Goal: Information Seeking & Learning: Learn about a topic

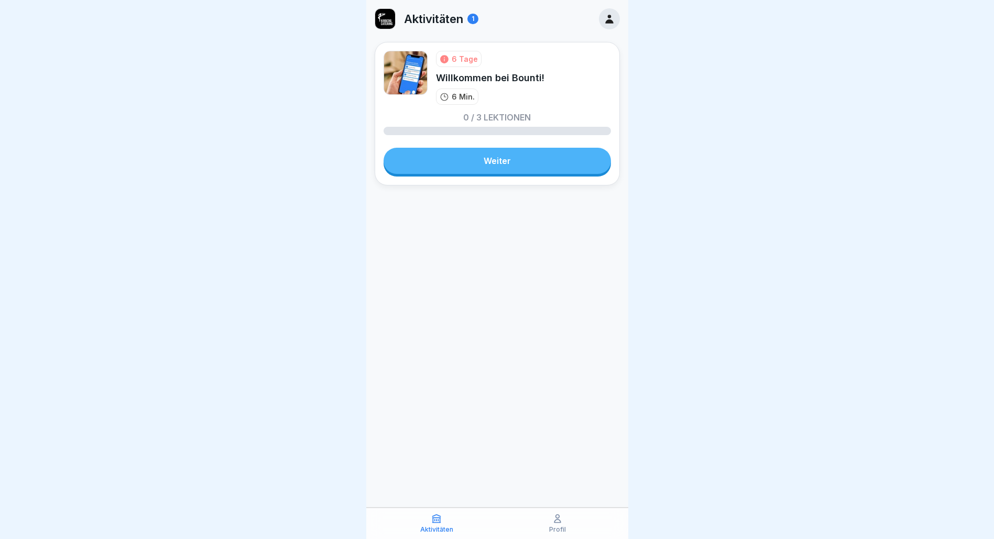
click at [466, 165] on link "Weiter" at bounding box center [498, 161] width 228 height 26
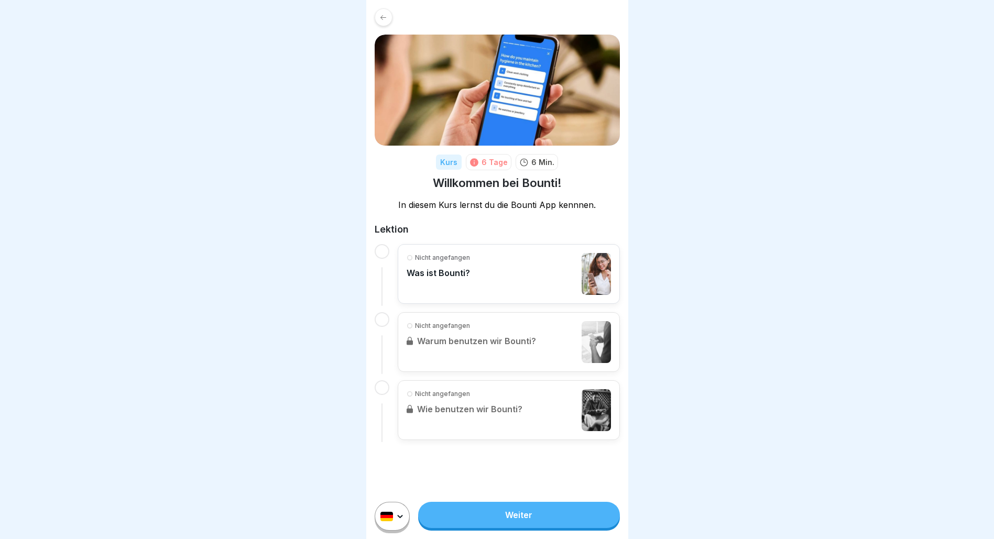
scroll to position [8, 0]
click at [516, 518] on link "Weiter" at bounding box center [518, 515] width 201 height 26
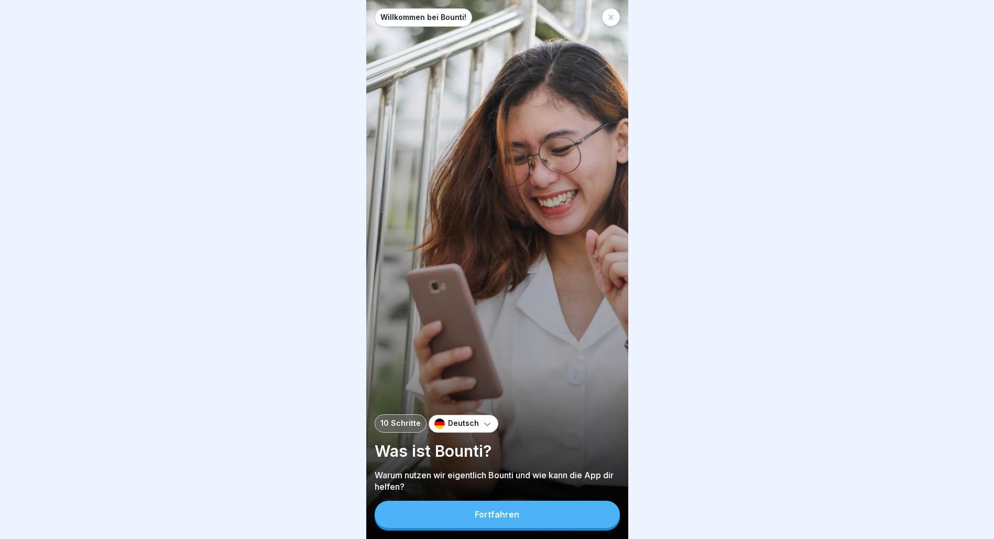
scroll to position [8, 0]
click at [515, 517] on div "Fortfahren" at bounding box center [497, 514] width 45 height 9
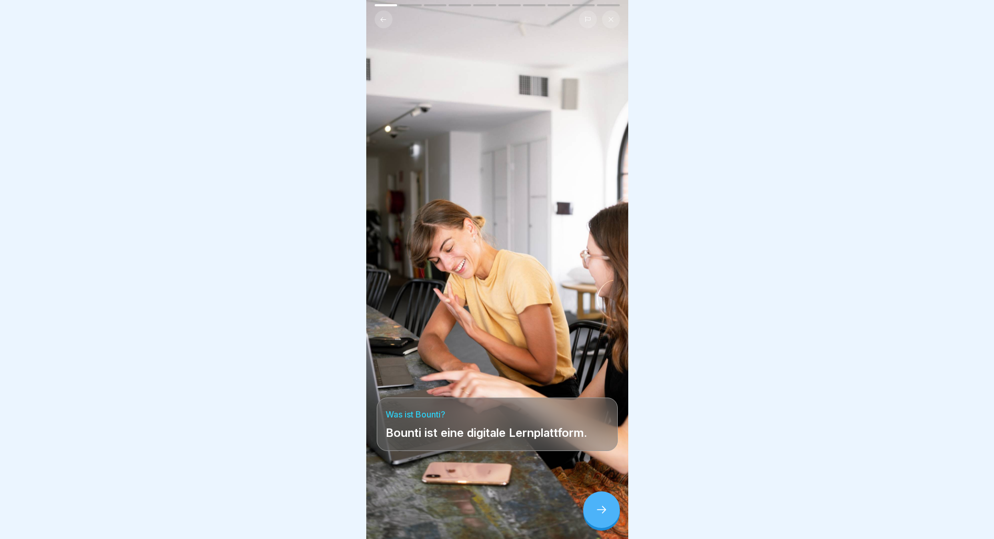
click at [602, 514] on icon at bounding box center [602, 510] width 13 height 13
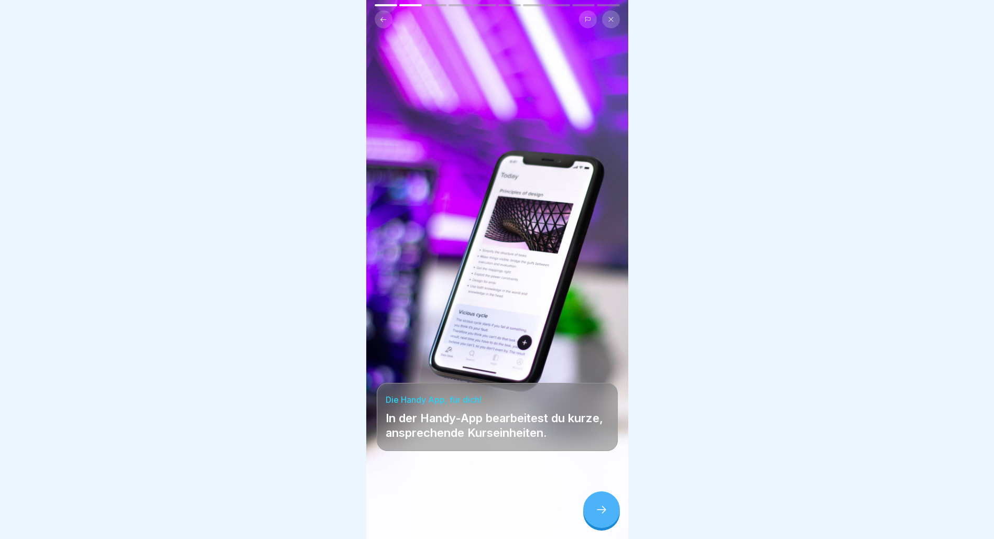
click at [602, 514] on icon at bounding box center [602, 510] width 13 height 13
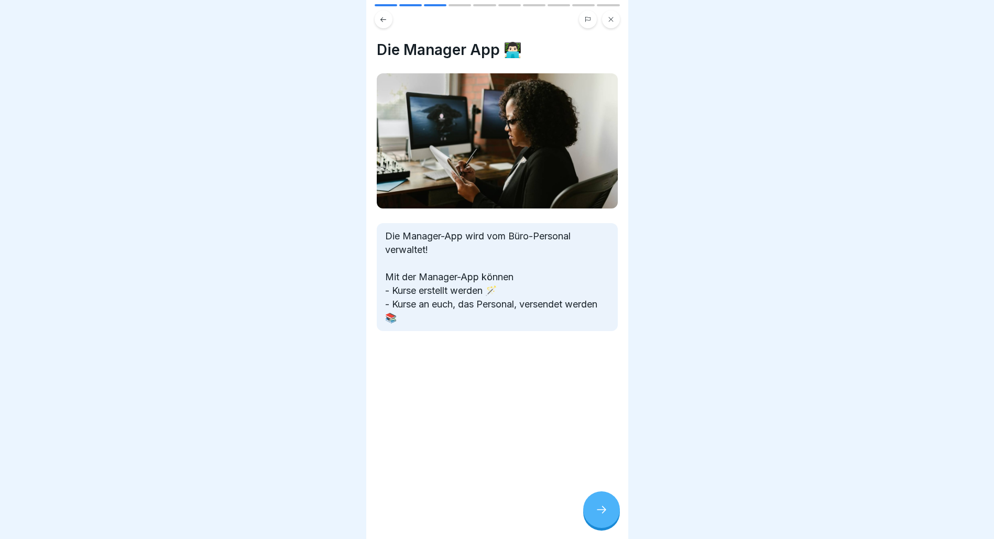
click at [602, 514] on icon at bounding box center [602, 510] width 13 height 13
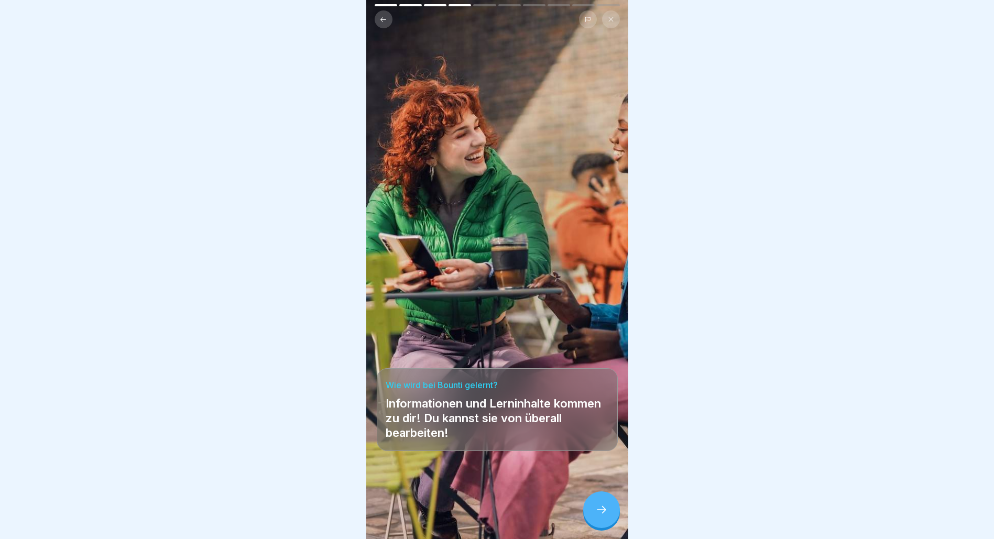
click at [602, 514] on icon at bounding box center [602, 510] width 13 height 13
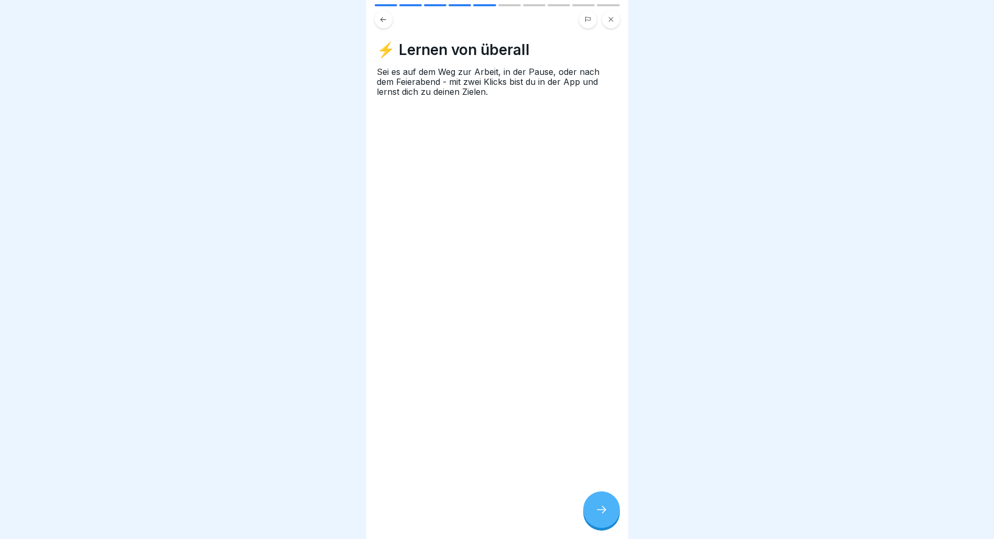
click at [602, 514] on icon at bounding box center [602, 510] width 13 height 13
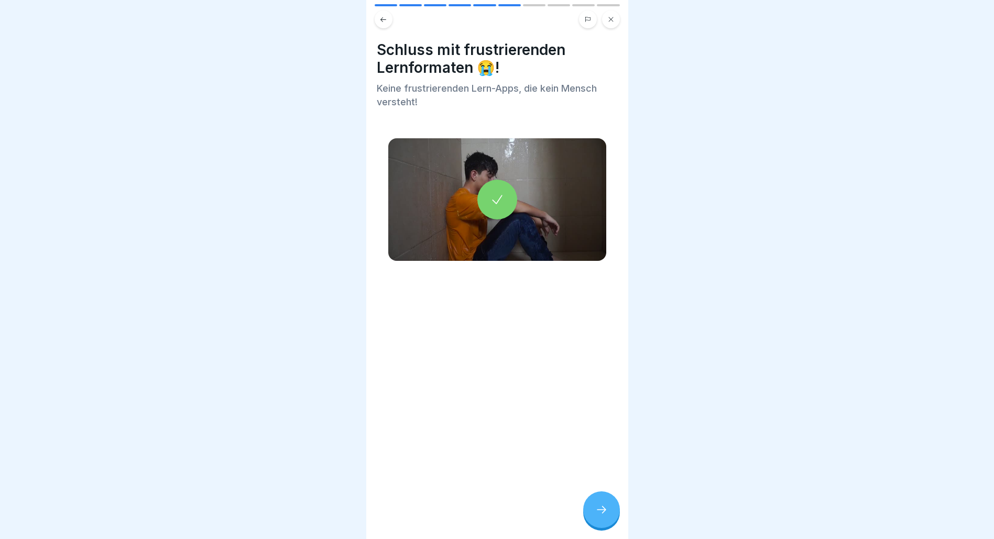
click at [602, 514] on icon at bounding box center [602, 510] width 13 height 13
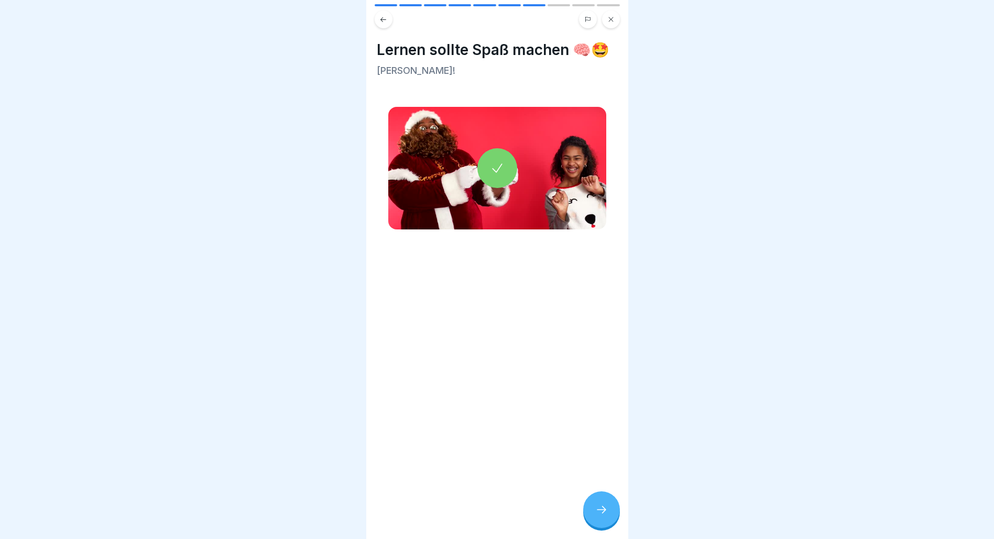
click at [602, 514] on icon at bounding box center [602, 510] width 13 height 13
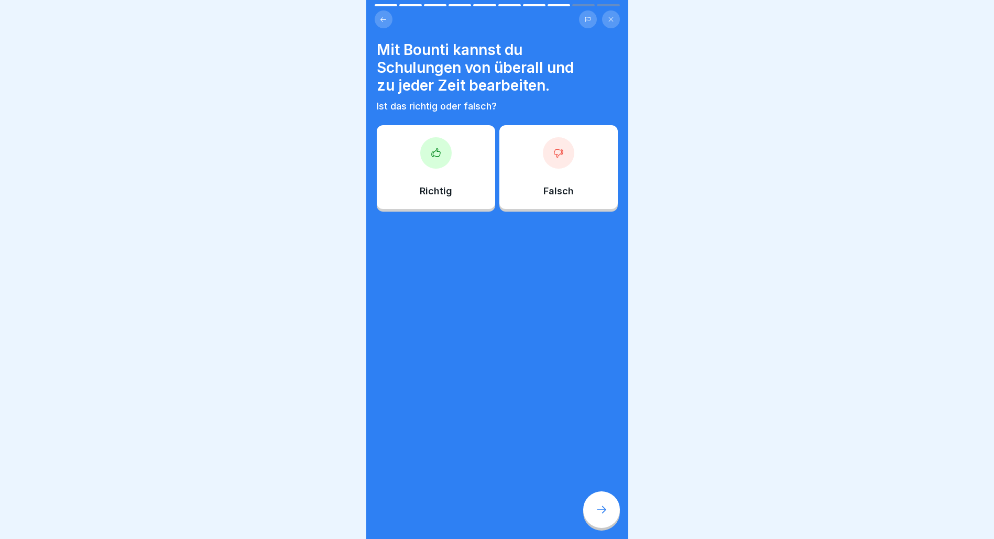
click at [420, 142] on div at bounding box center [435, 152] width 31 height 31
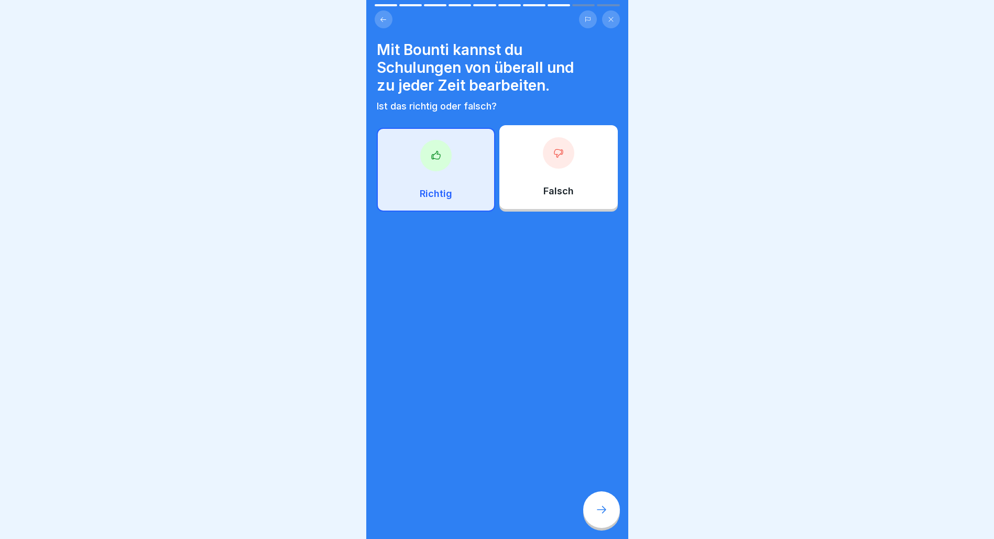
click at [602, 509] on icon at bounding box center [602, 510] width 13 height 13
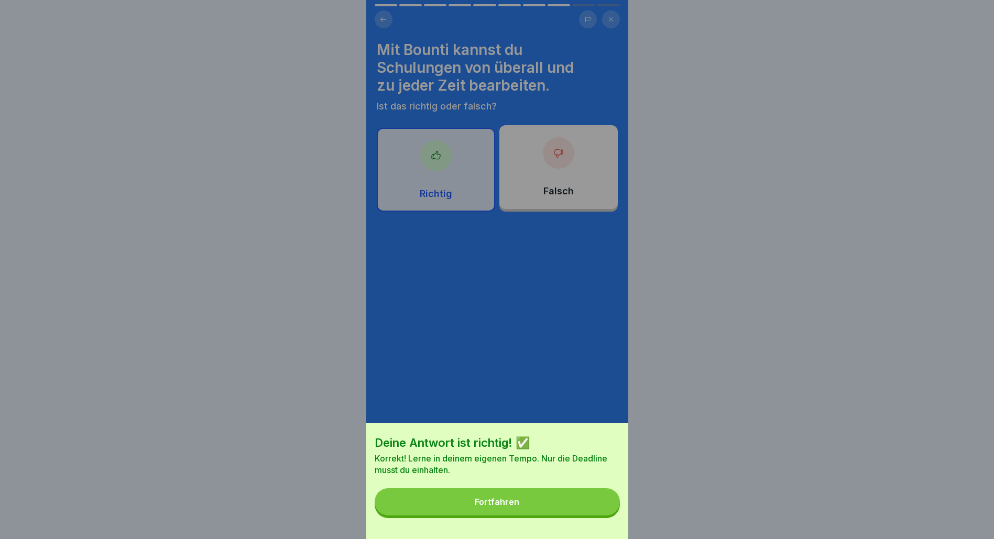
click at [523, 512] on button "Fortfahren" at bounding box center [497, 502] width 245 height 27
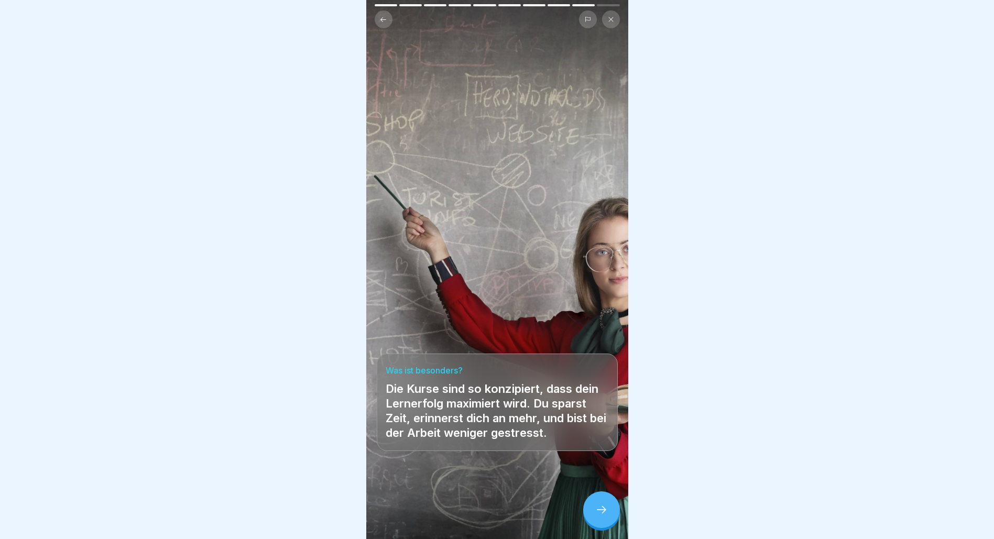
click at [602, 513] on icon at bounding box center [602, 510] width 13 height 13
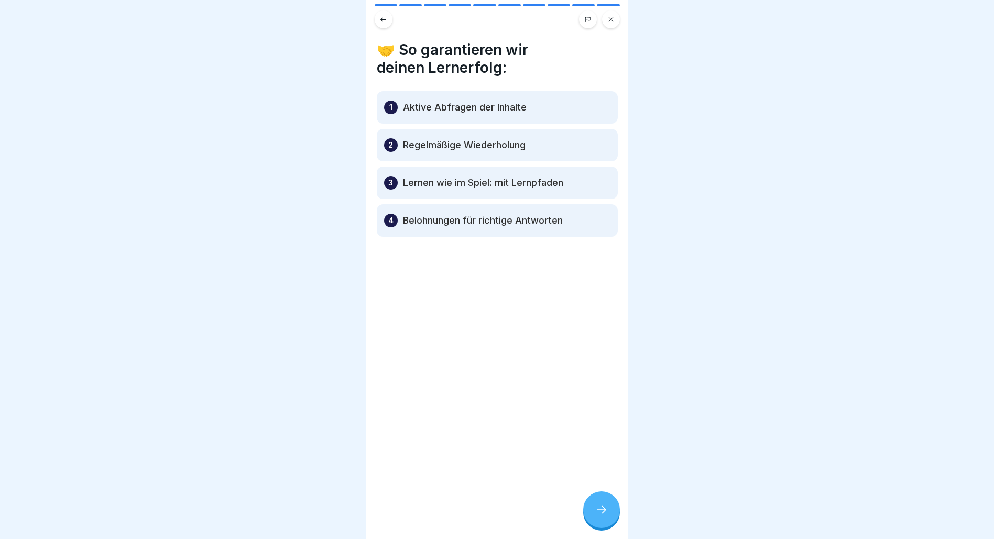
click at [602, 513] on icon at bounding box center [602, 510] width 13 height 13
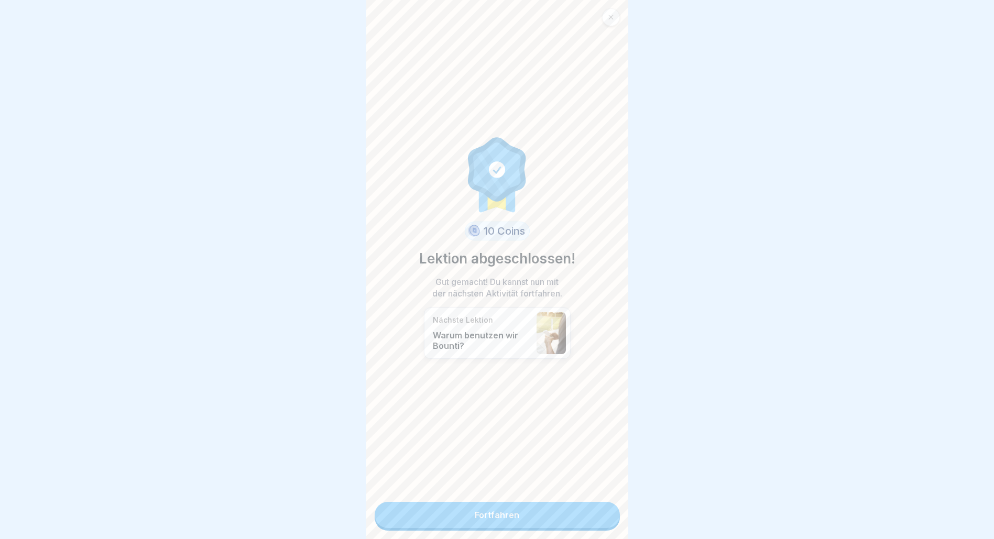
click at [506, 515] on link "Fortfahren" at bounding box center [497, 515] width 245 height 26
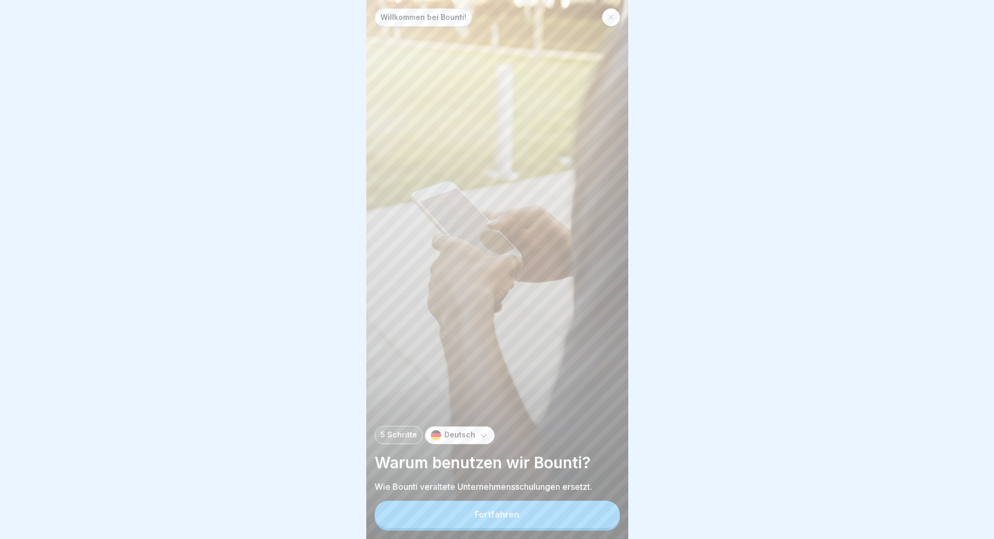
click at [505, 520] on div "Fortfahren" at bounding box center [497, 514] width 45 height 9
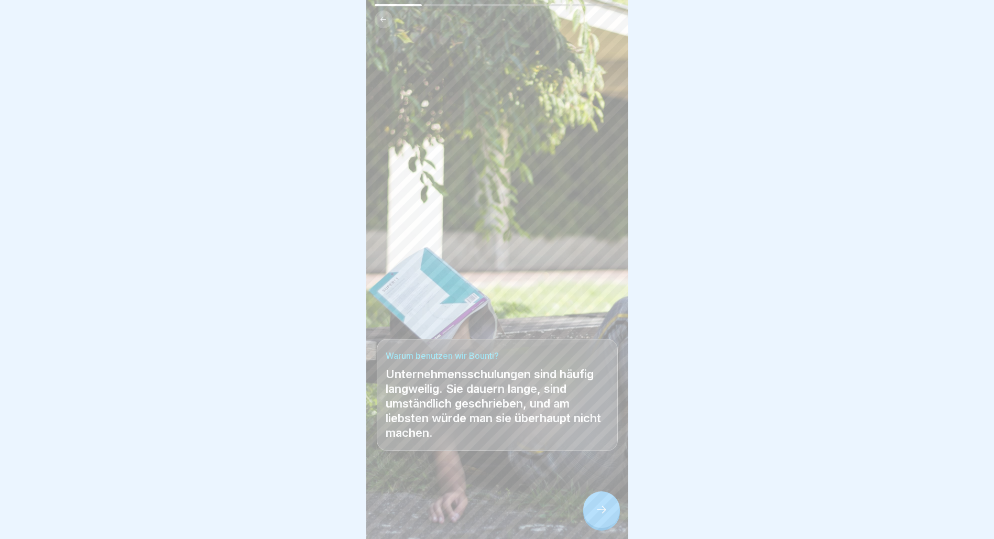
click at [598, 516] on icon at bounding box center [602, 510] width 13 height 13
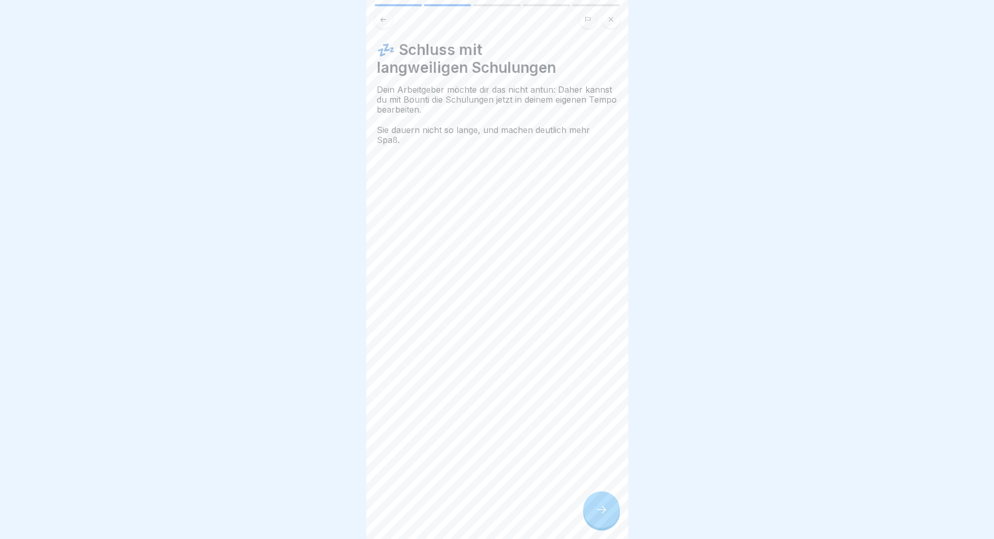
click at [598, 516] on icon at bounding box center [602, 510] width 13 height 13
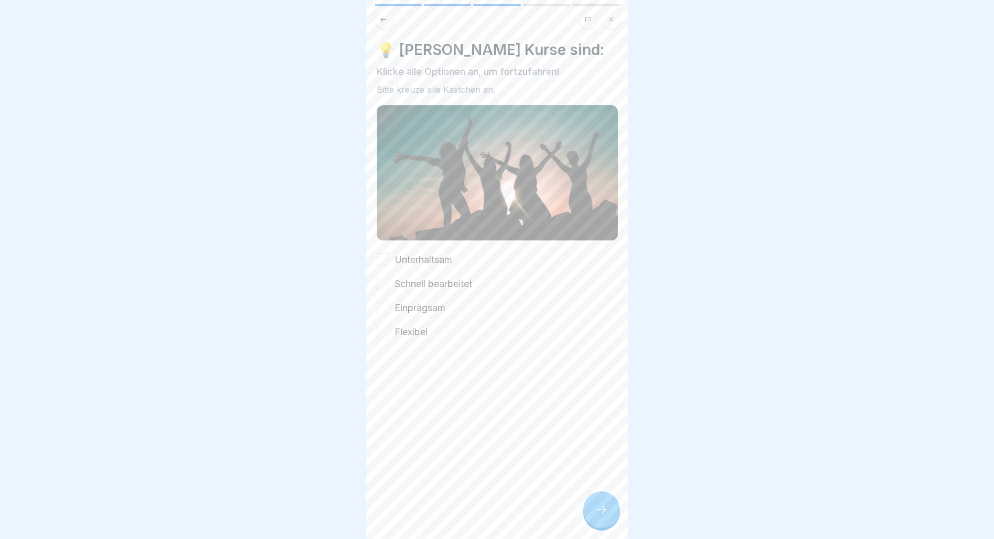
click at [385, 279] on button "Schnell bearbeitet" at bounding box center [383, 284] width 13 height 13
click at [384, 259] on button "Unterhaltsam" at bounding box center [383, 260] width 13 height 13
click at [385, 319] on div "Unterhaltsam Schnell bearbeitet Einprägsam Flexibel" at bounding box center [497, 296] width 241 height 86
click at [383, 326] on button "Flexibel" at bounding box center [383, 332] width 13 height 13
click at [385, 295] on div "Unterhaltsam Schnell bearbeitet Einprägsam Flexibel" at bounding box center [497, 296] width 241 height 86
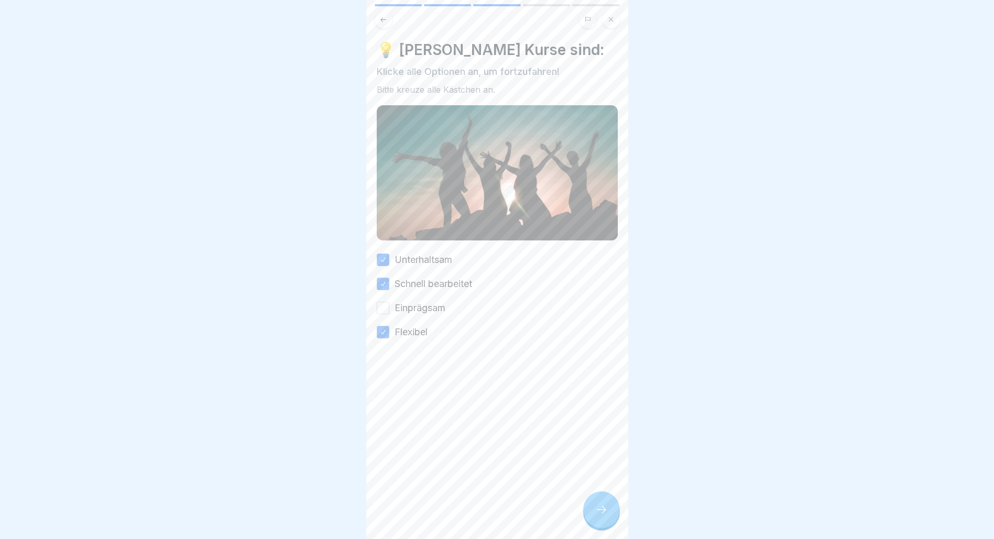
click at [384, 302] on button "Einprägsam" at bounding box center [383, 308] width 13 height 13
click at [610, 513] on div at bounding box center [601, 510] width 37 height 37
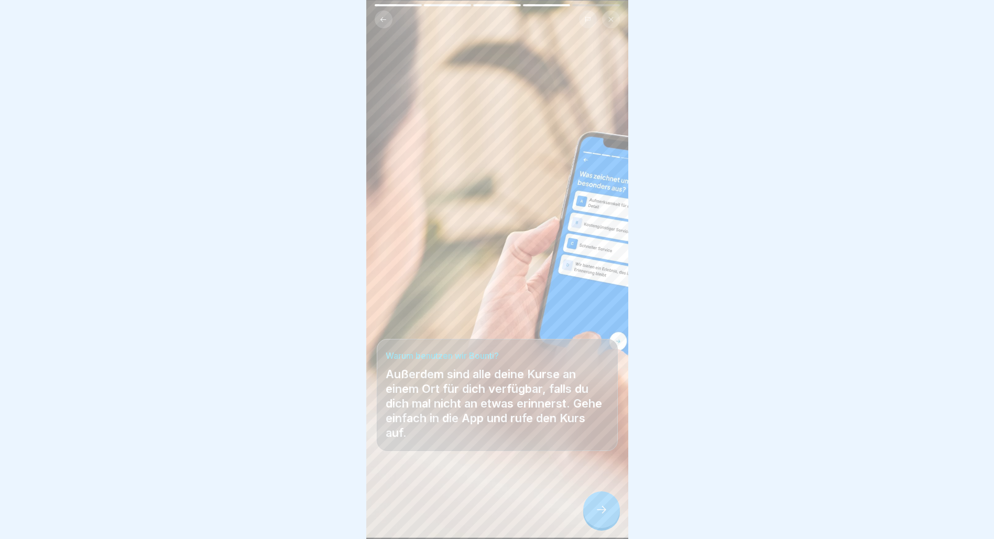
click at [604, 516] on icon at bounding box center [602, 510] width 13 height 13
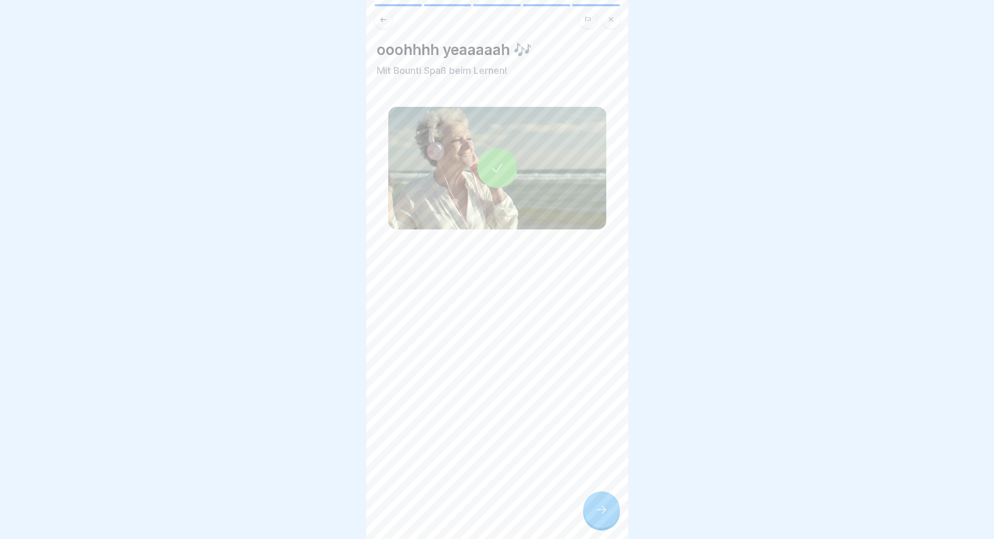
click at [604, 516] on icon at bounding box center [602, 510] width 13 height 13
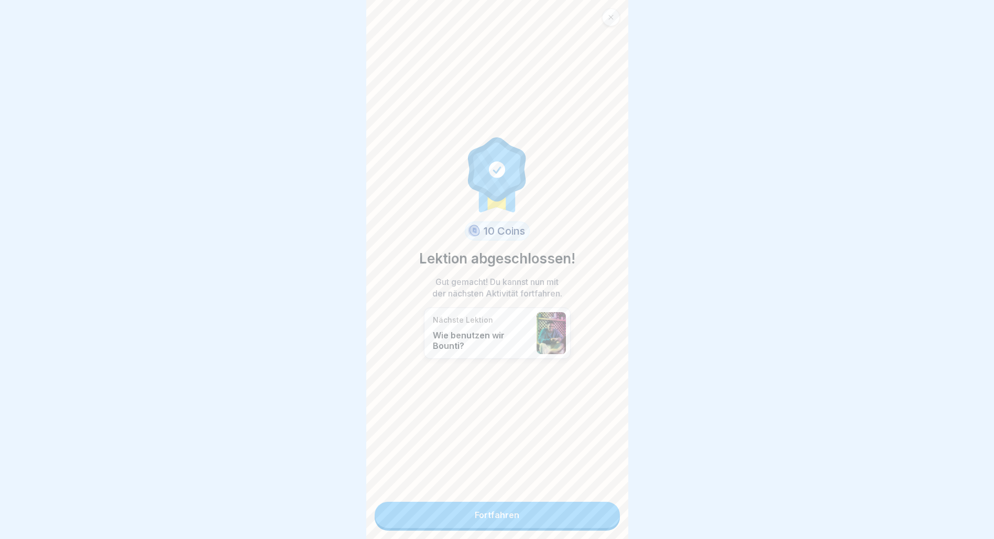
click at [493, 521] on link "Fortfahren" at bounding box center [497, 515] width 245 height 26
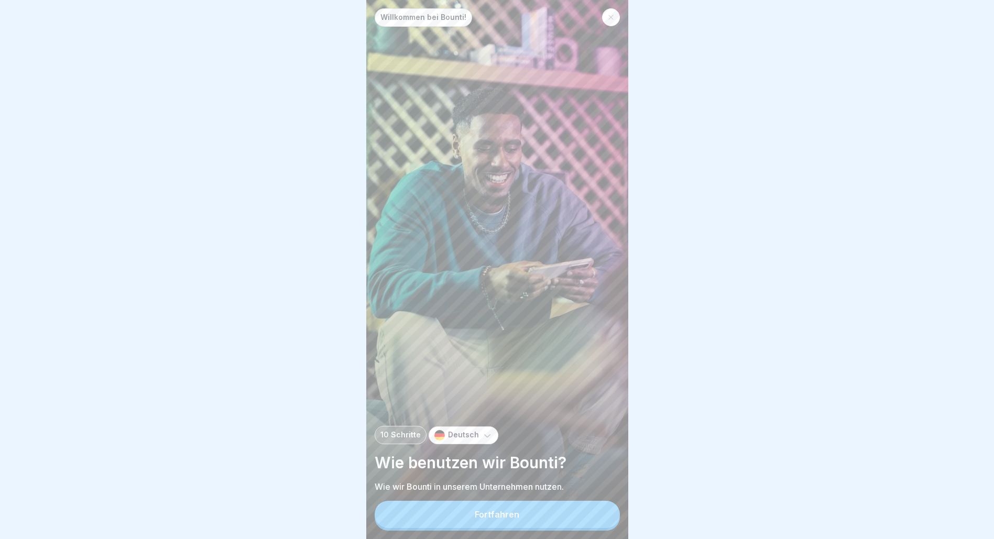
click at [493, 520] on div "Fortfahren" at bounding box center [497, 514] width 45 height 9
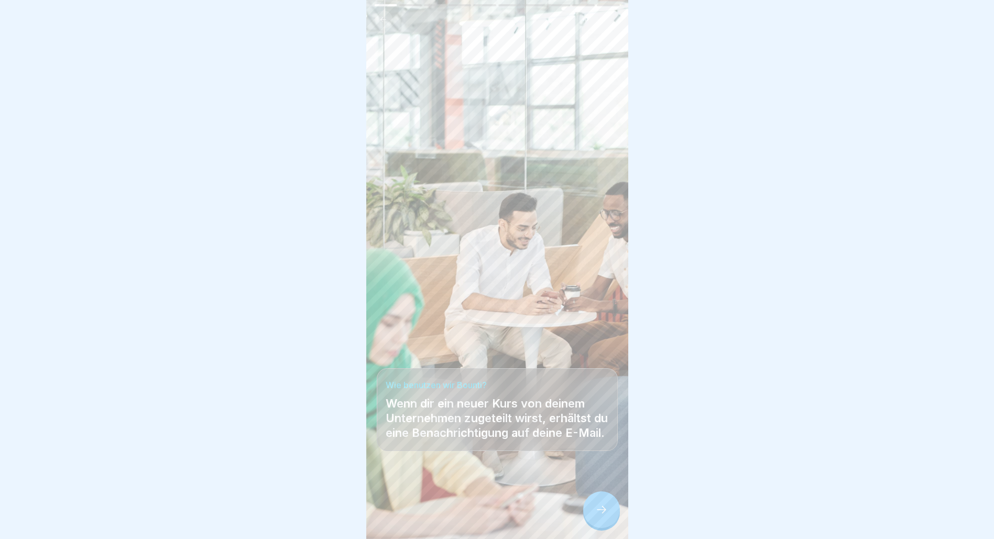
click at [607, 516] on icon at bounding box center [602, 510] width 13 height 13
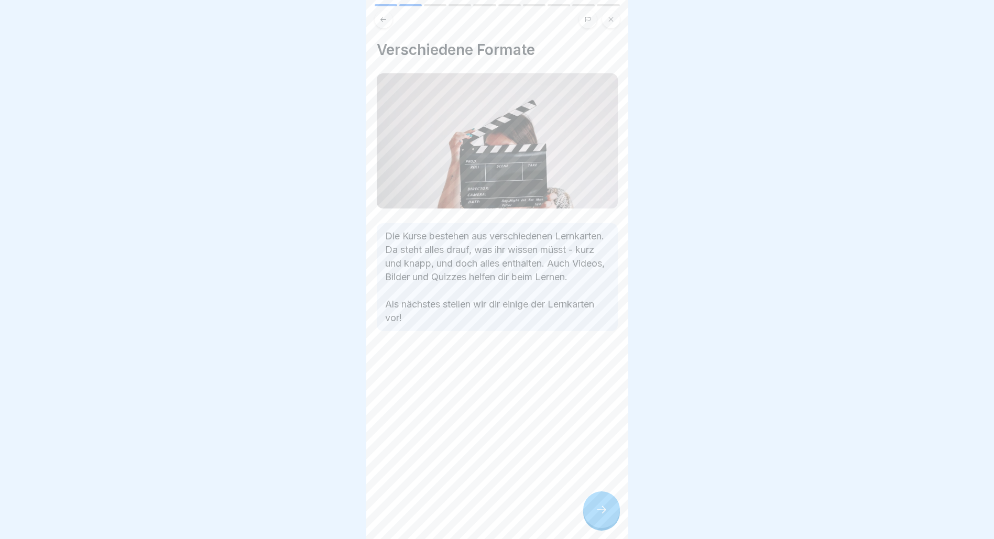
click at [607, 516] on icon at bounding box center [602, 510] width 13 height 13
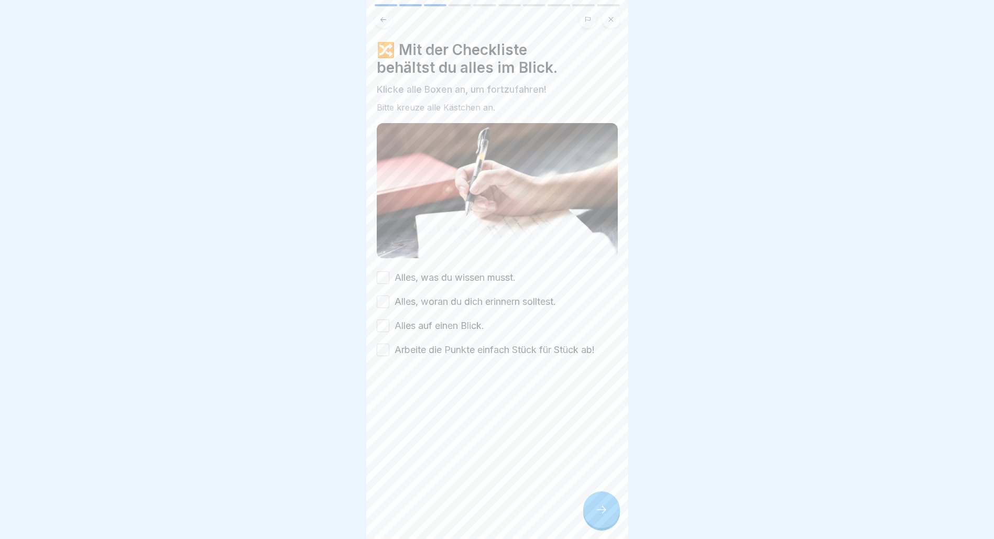
click at [381, 276] on button "Alles, was du wissen musst." at bounding box center [383, 278] width 13 height 13
click at [377, 299] on button "Alles, woran du dich erinnern solltest." at bounding box center [383, 302] width 13 height 13
click at [382, 324] on button "Alles auf einen Blick." at bounding box center [383, 326] width 13 height 13
click at [382, 345] on button "Arbeite die Punkte einfach Stück für Stück ab!" at bounding box center [383, 350] width 13 height 13
click at [611, 518] on div at bounding box center [601, 510] width 37 height 37
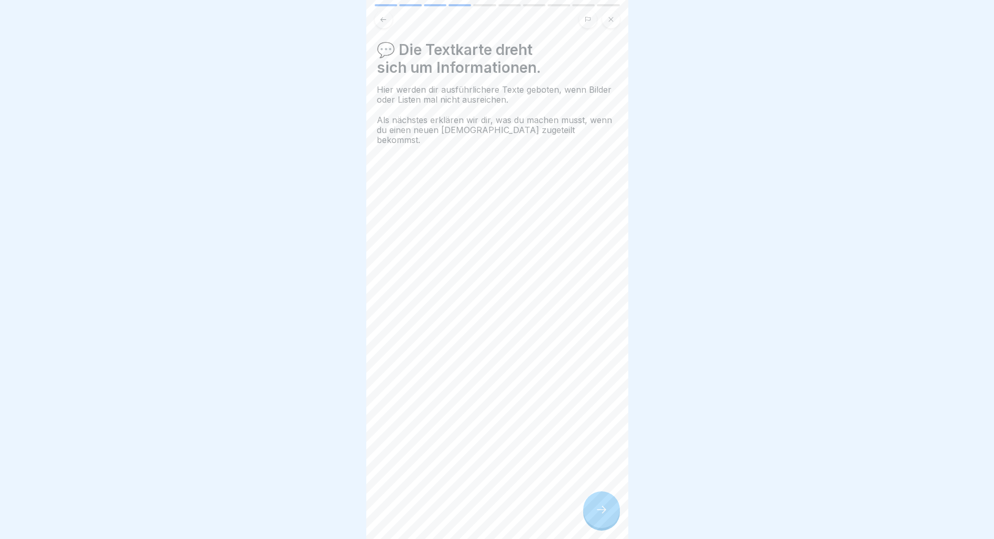
click at [603, 516] on icon at bounding box center [602, 510] width 13 height 13
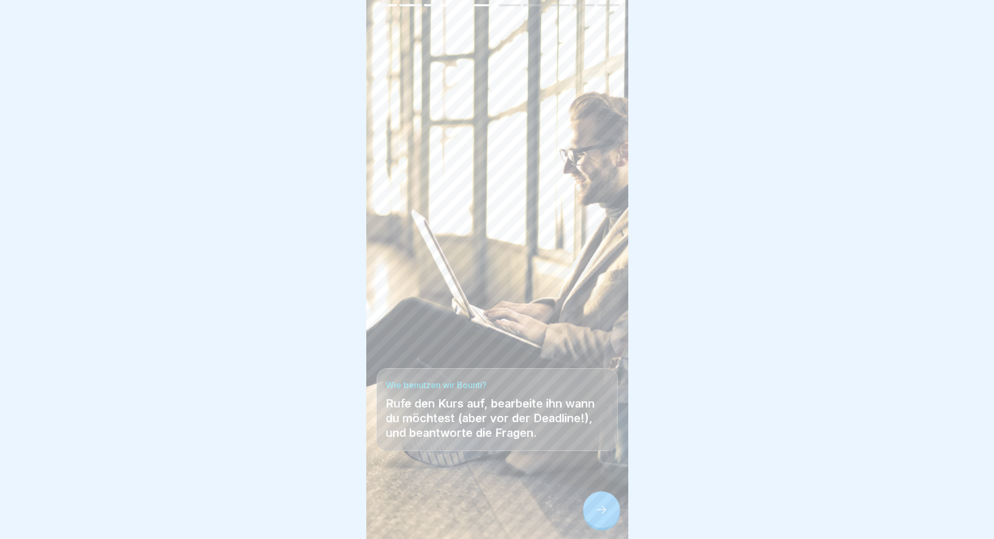
click at [603, 516] on icon at bounding box center [602, 510] width 13 height 13
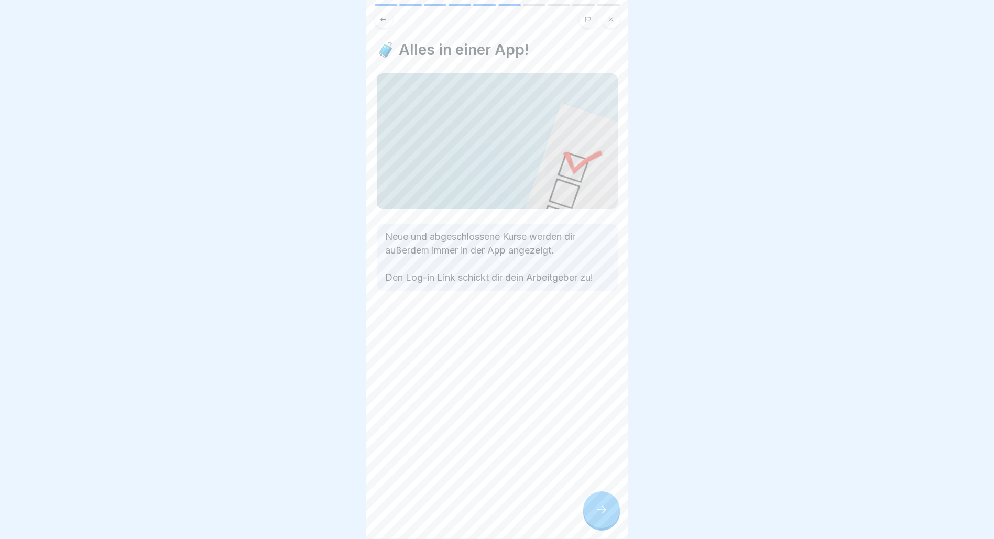
click at [603, 516] on icon at bounding box center [602, 510] width 13 height 13
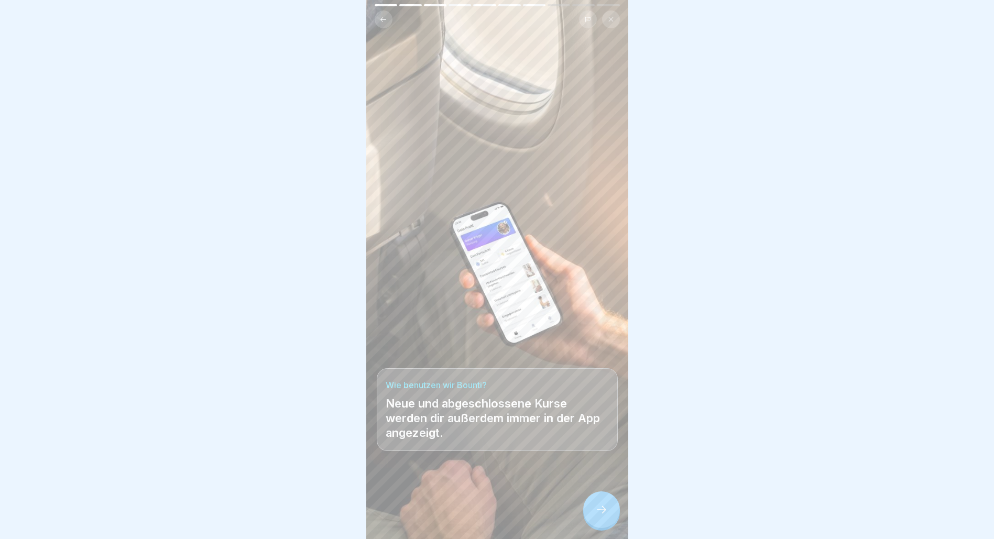
click at [603, 516] on icon at bounding box center [602, 510] width 13 height 13
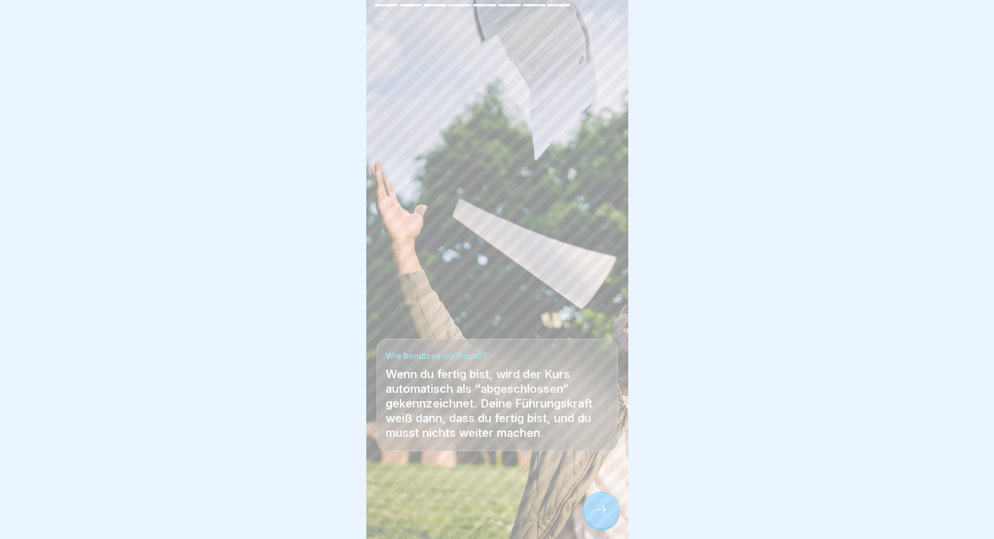
click at [603, 516] on icon at bounding box center [602, 510] width 13 height 13
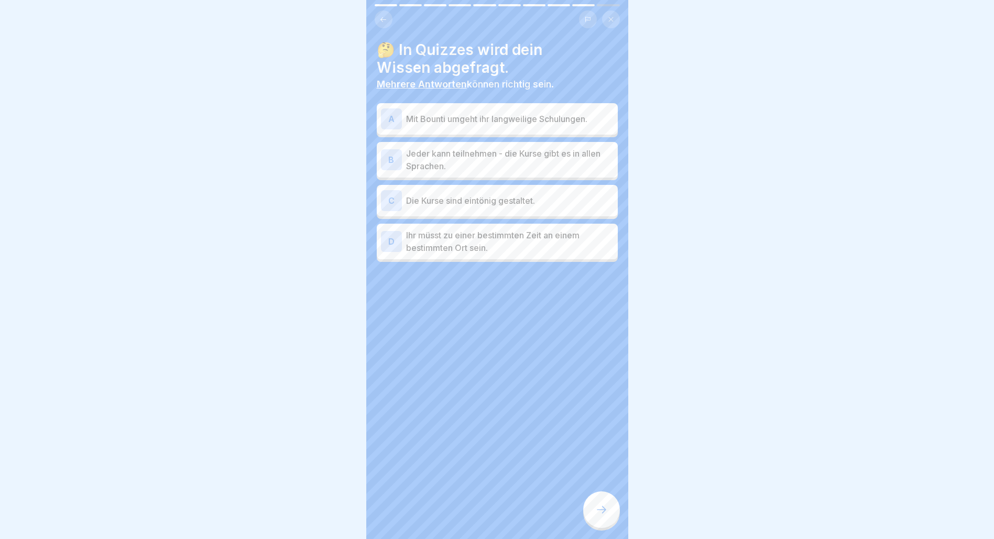
click at [432, 127] on div "A Mit Bounti umgeht ihr langweilige Schulungen." at bounding box center [497, 119] width 233 height 21
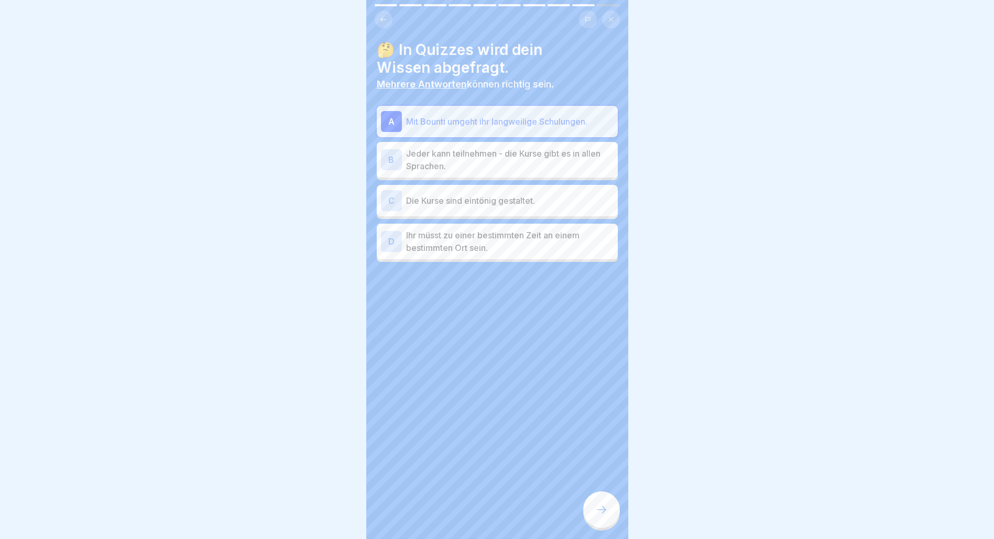
click at [472, 160] on p "Jeder kann teilnehmen - die Kurse gibt es in allen Sprachen." at bounding box center [510, 159] width 208 height 25
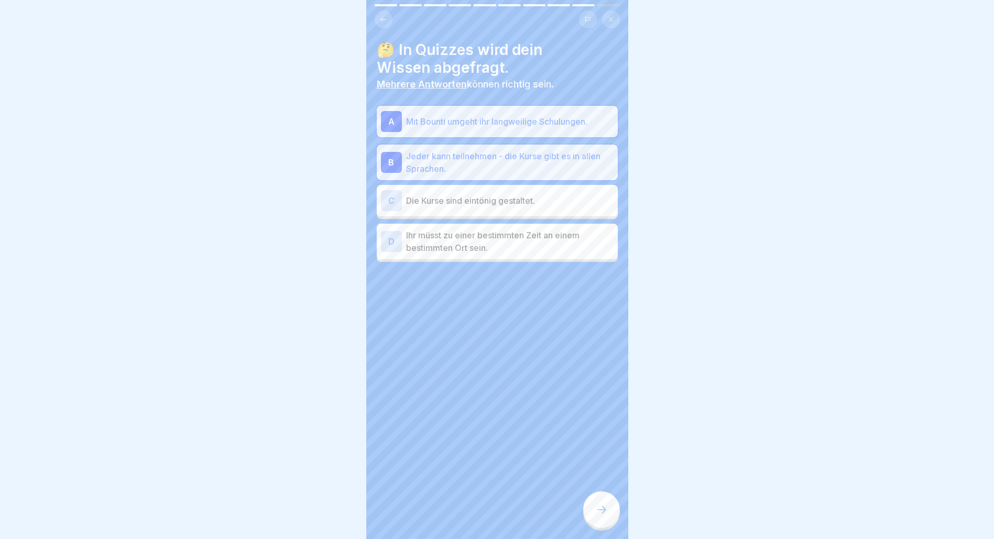
click at [600, 516] on icon at bounding box center [602, 510] width 13 height 13
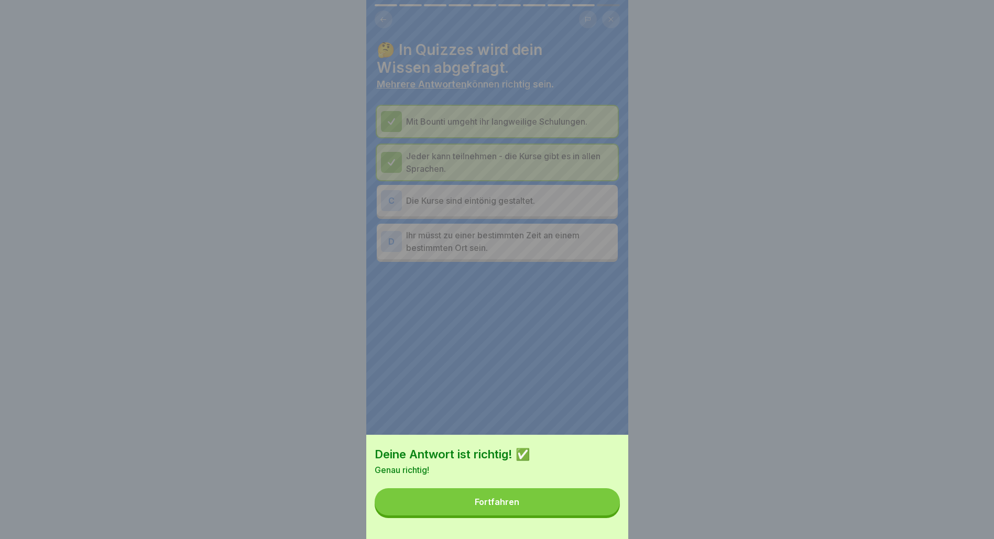
click at [515, 507] on div "Fortfahren" at bounding box center [497, 501] width 45 height 9
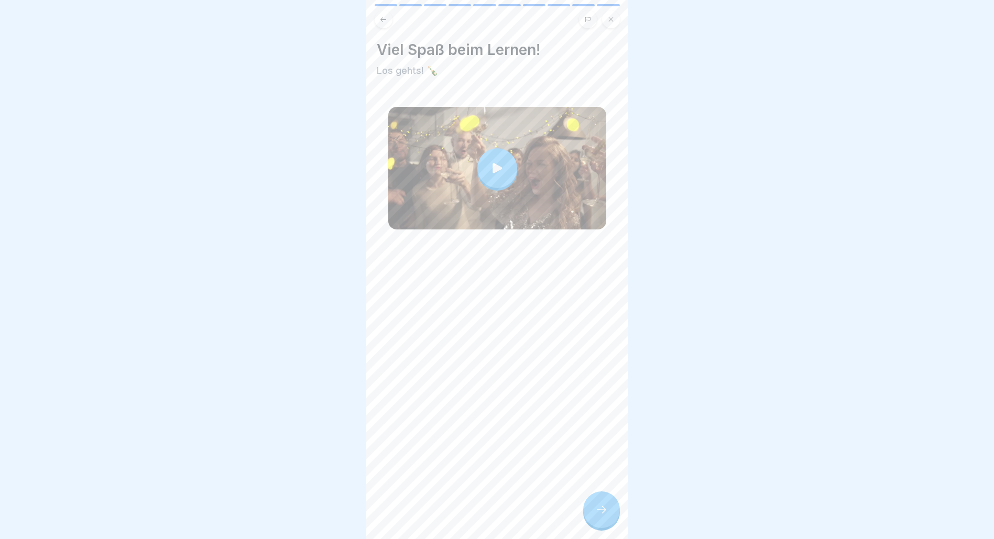
click at [611, 528] on div at bounding box center [601, 510] width 37 height 37
click at [596, 514] on icon at bounding box center [602, 510] width 13 height 13
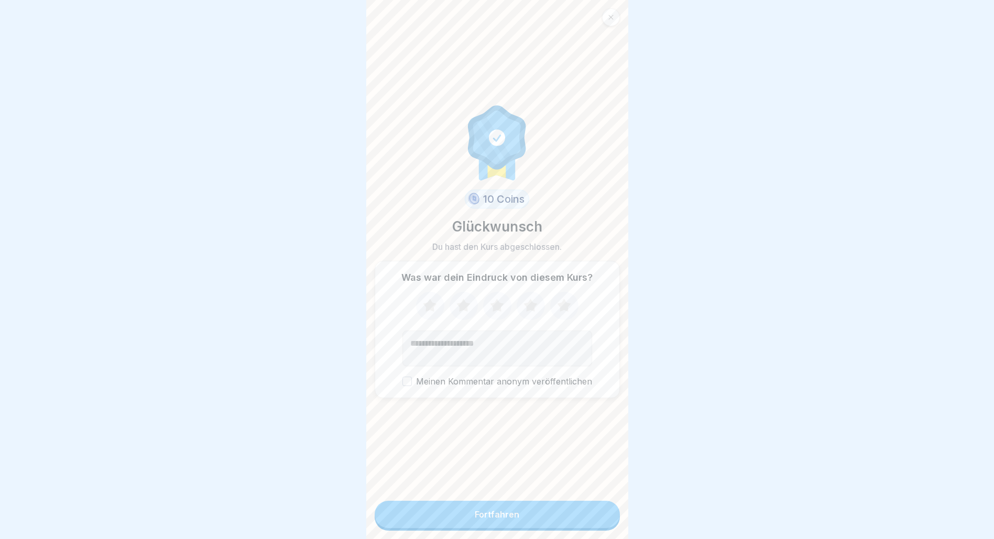
click at [522, 520] on button "Fortfahren" at bounding box center [497, 514] width 245 height 27
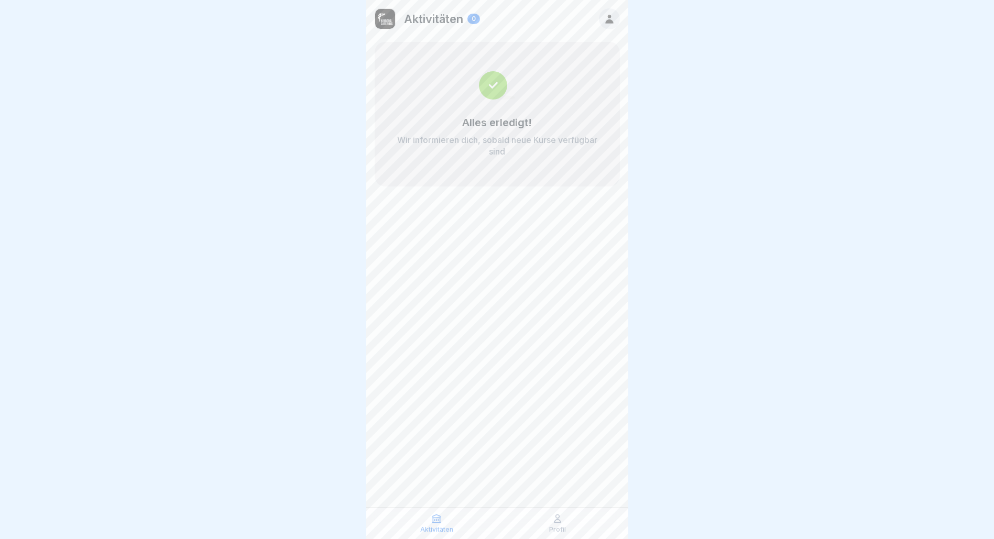
click at [556, 518] on icon at bounding box center [558, 519] width 6 height 8
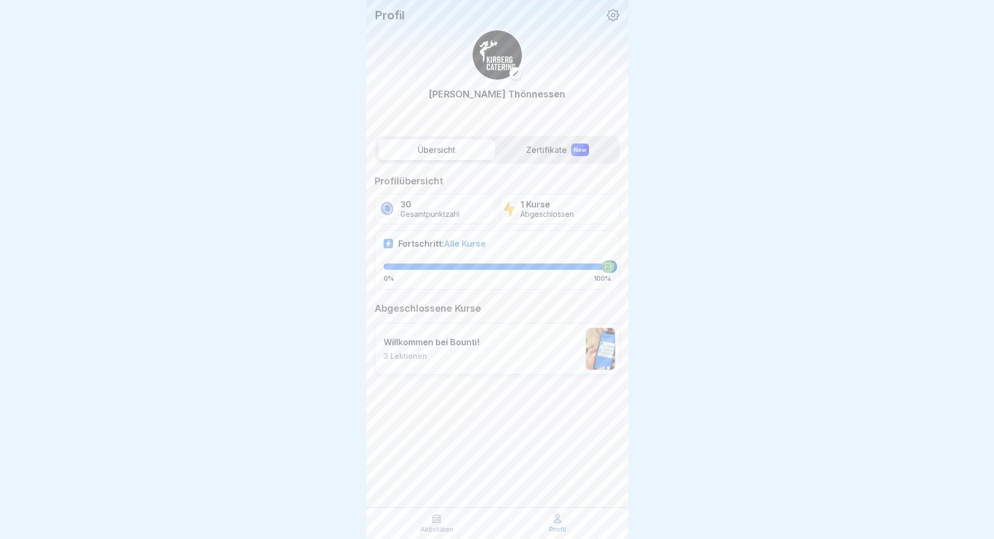
click at [439, 525] on div "Aktivitäten" at bounding box center [437, 524] width 116 height 20
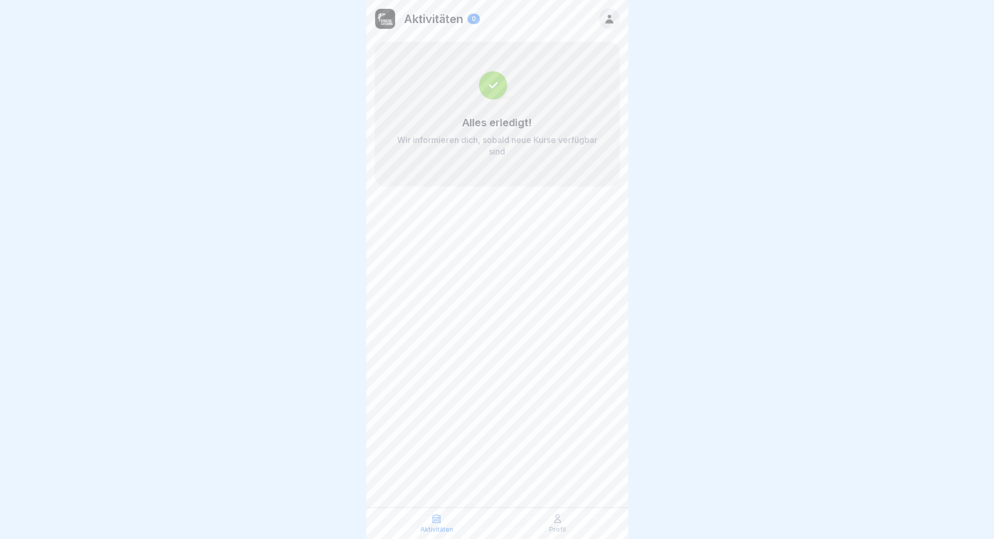
click at [527, 531] on div "Profil" at bounding box center [558, 524] width 116 height 20
click at [569, 524] on div "Profil" at bounding box center [558, 524] width 116 height 20
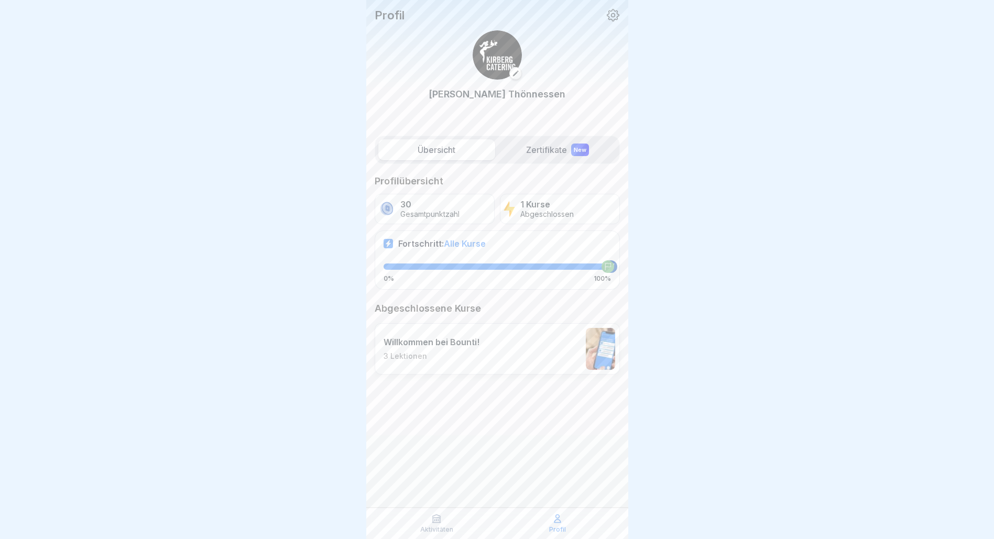
click at [541, 151] on label "Zertifikate New" at bounding box center [558, 149] width 117 height 21
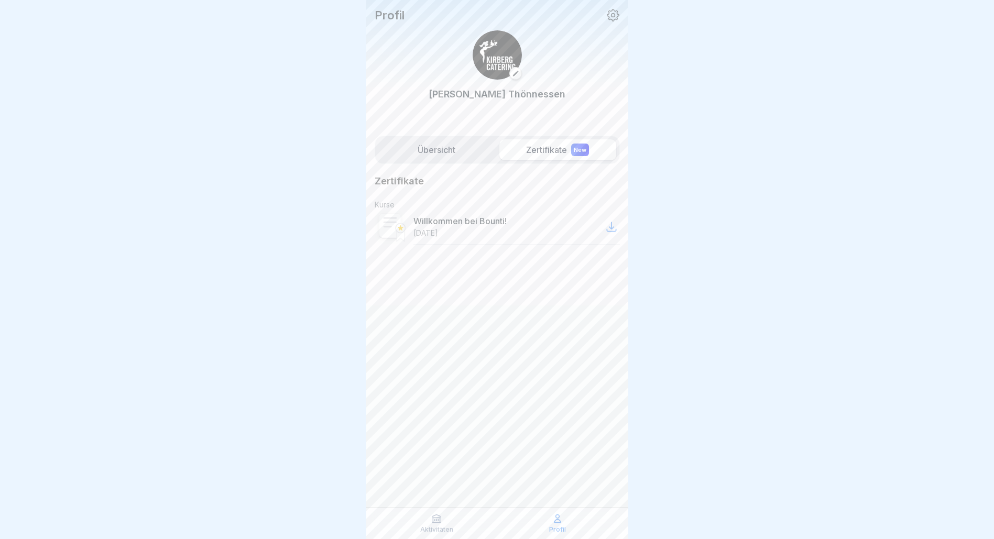
click at [438, 156] on label "Übersicht" at bounding box center [436, 149] width 117 height 21
